Goal: Find specific page/section: Find specific page/section

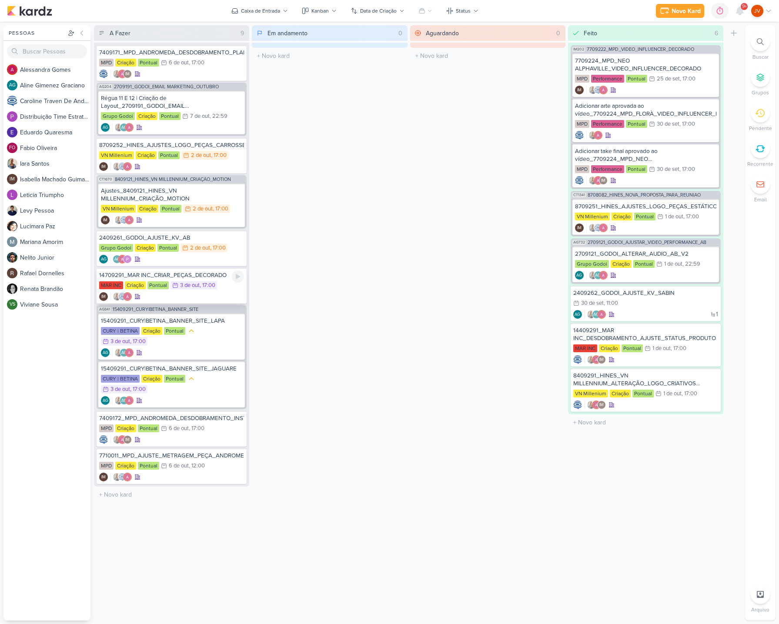
click at [212, 276] on div "14709291_MAR INC_CRIAR_PEÇAS_DECORADO" at bounding box center [171, 275] width 145 height 8
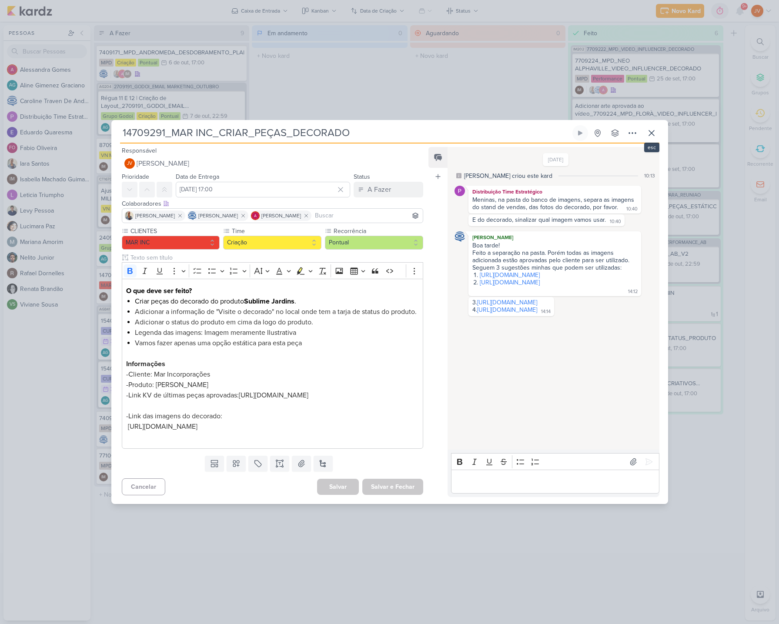
click at [655, 128] on icon at bounding box center [651, 133] width 10 height 10
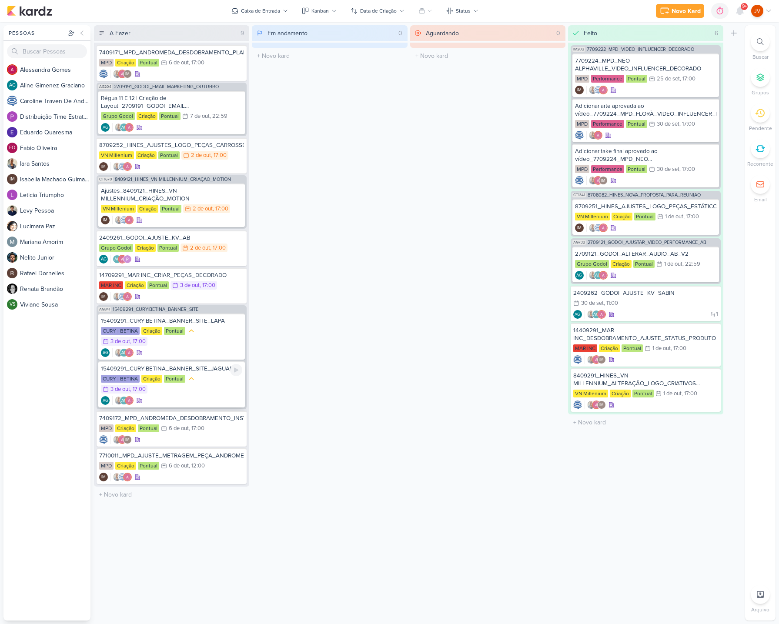
click at [190, 367] on div "15409291_CURY|BETINA_BANNER_SITE_JAGUARE" at bounding box center [171, 369] width 141 height 8
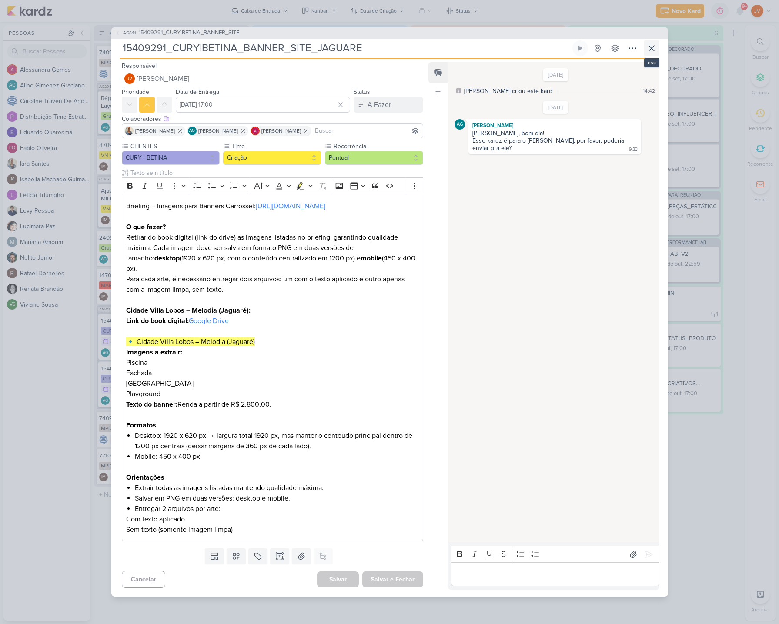
click at [655, 50] on icon at bounding box center [651, 48] width 10 height 10
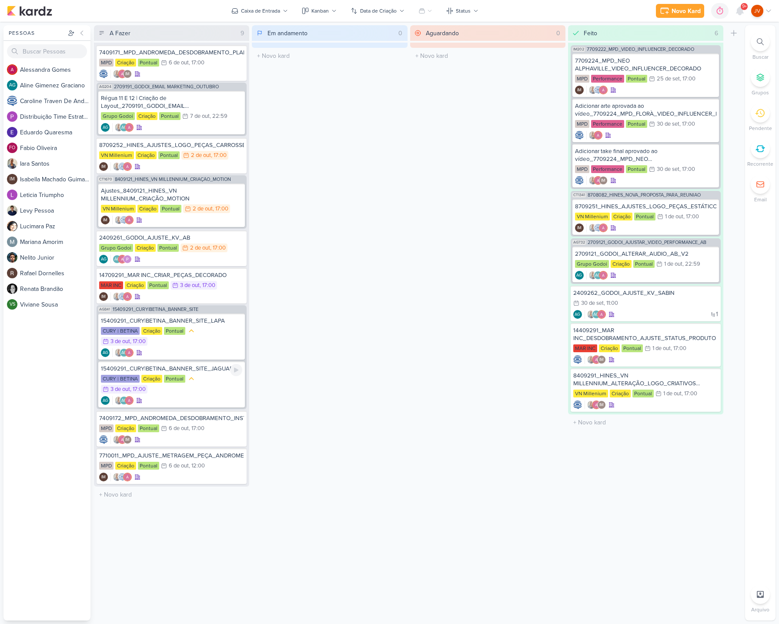
click at [197, 369] on div "15409291_CURY|BETINA_BANNER_SITE_JAGUARE" at bounding box center [171, 369] width 141 height 8
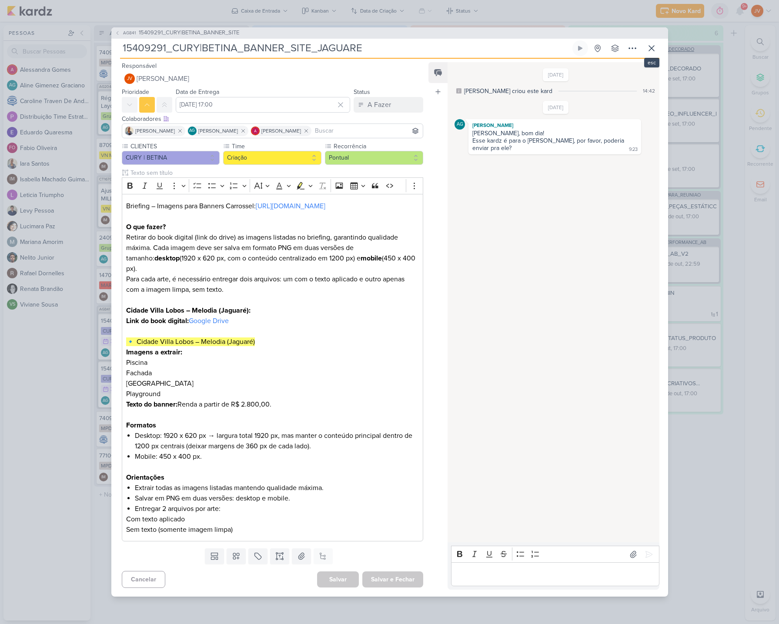
click at [656, 51] on icon at bounding box center [651, 48] width 10 height 10
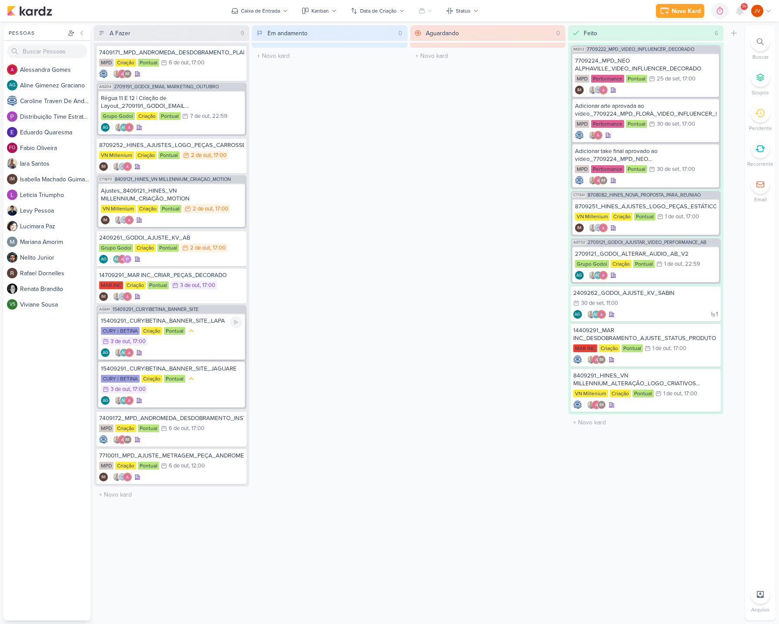
click at [203, 328] on div "CURY | BETINA Criação Pontual 3/10 [DATE] 17:00" at bounding box center [171, 337] width 141 height 20
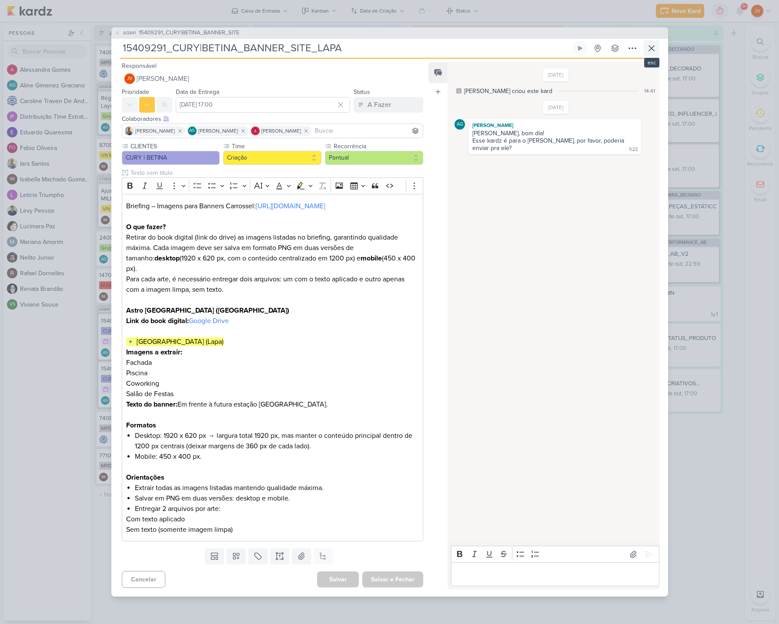
click at [656, 50] on icon at bounding box center [651, 48] width 10 height 10
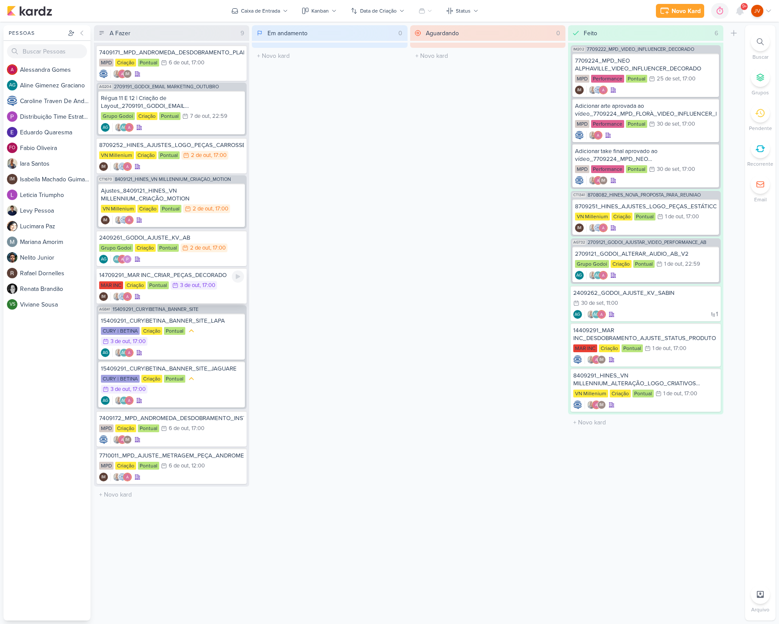
click at [205, 276] on div "14709291_MAR INC_CRIAR_PEÇAS_DECORADO" at bounding box center [171, 275] width 145 height 8
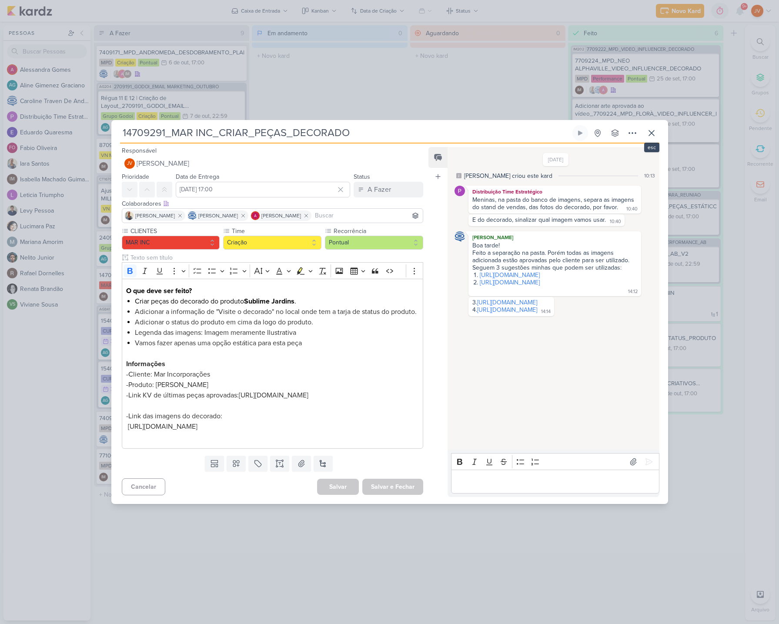
click at [654, 130] on icon at bounding box center [651, 132] width 5 height 5
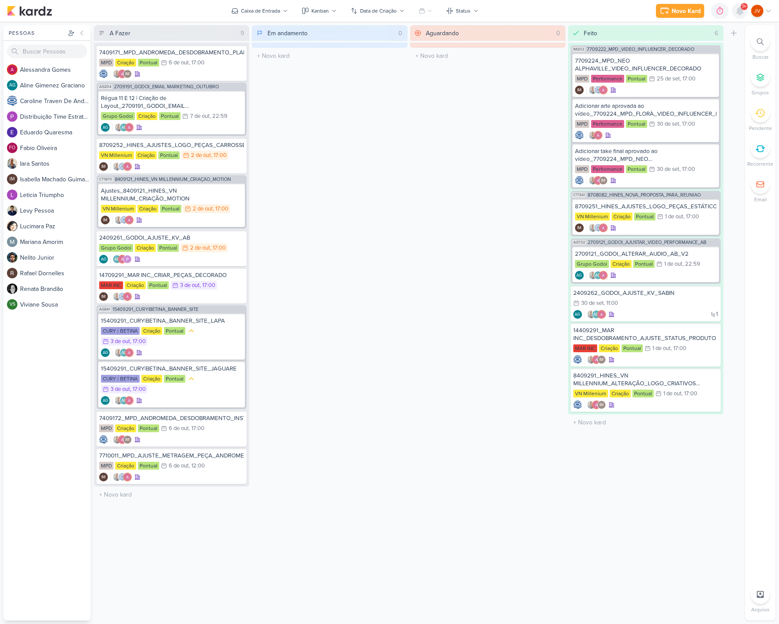
click at [743, 9] on div "9+" at bounding box center [740, 11] width 16 height 16
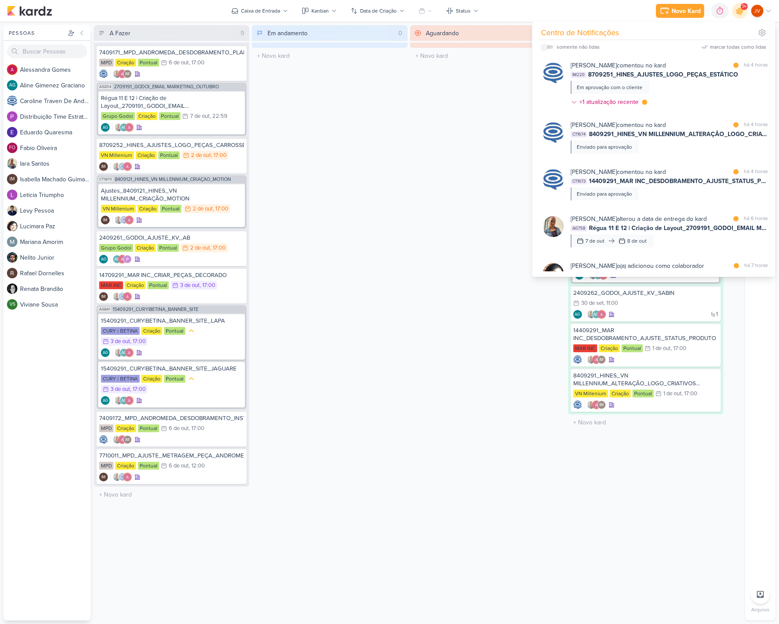
click at [413, 207] on div "Aguardando 0 Mover Para Esquerda Mover Para Direita [GEOGRAPHIC_DATA] O título …" at bounding box center [487, 322] width 155 height 595
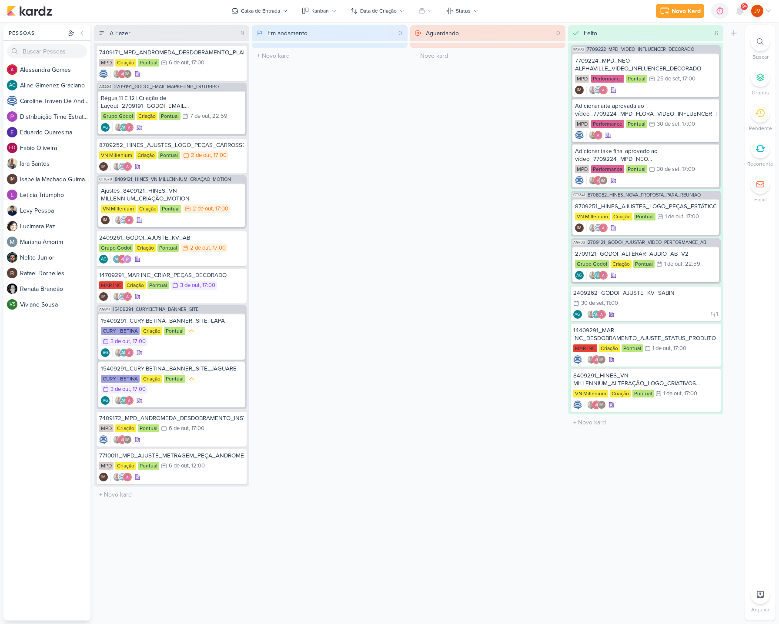
drag, startPoint x: 426, startPoint y: 111, endPoint x: 434, endPoint y: 110, distance: 8.3
click at [426, 111] on div "Aguardando 0 Mover Para Esquerda Mover Para Direita [GEOGRAPHIC_DATA] O título …" at bounding box center [487, 322] width 155 height 595
